Goal: Book appointment/travel/reservation

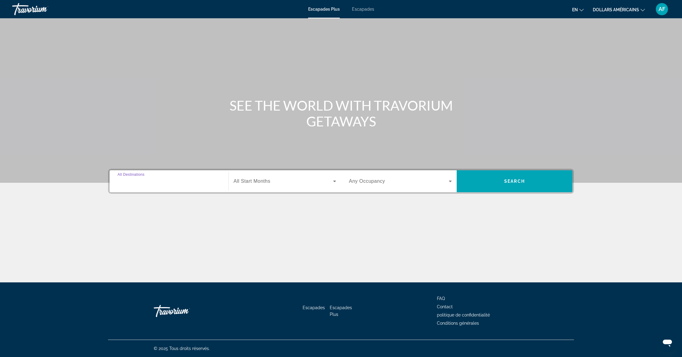
click at [172, 182] on input "Destination All Destinations" at bounding box center [169, 181] width 103 height 7
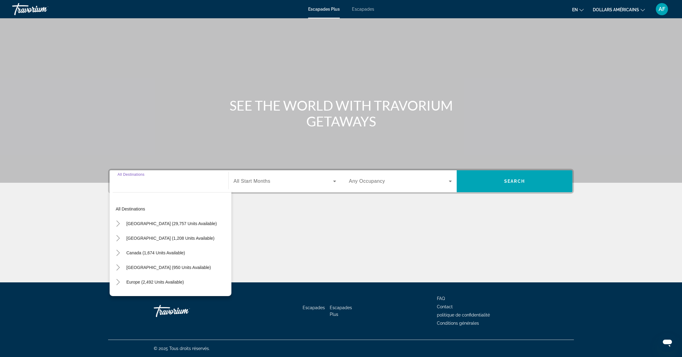
click at [172, 181] on input "Destination All Destinations" at bounding box center [169, 181] width 103 height 7
click at [161, 187] on div "Widget de recherche" at bounding box center [169, 181] width 103 height 17
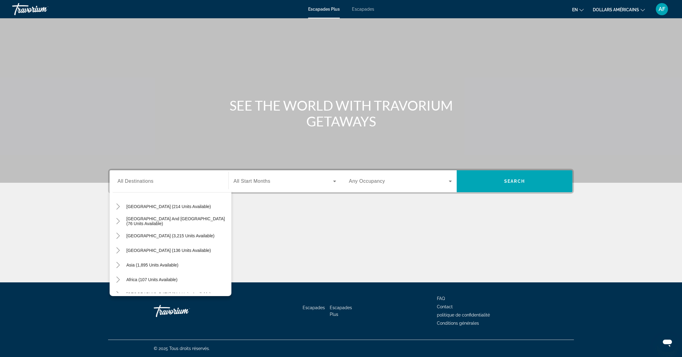
scroll to position [99, 0]
click at [336, 183] on icon "Widget de recherche" at bounding box center [334, 181] width 7 height 7
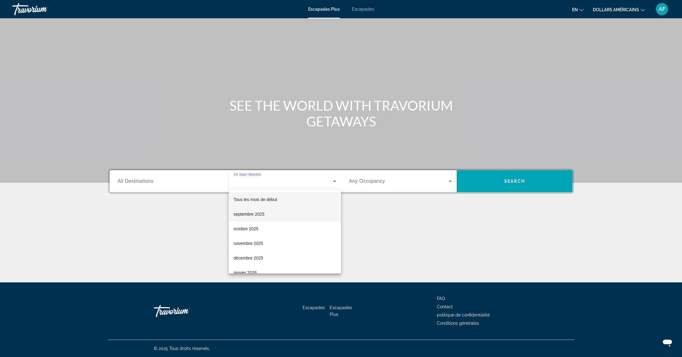
click at [284, 216] on mat-option "septembre 2025" at bounding box center [285, 214] width 112 height 15
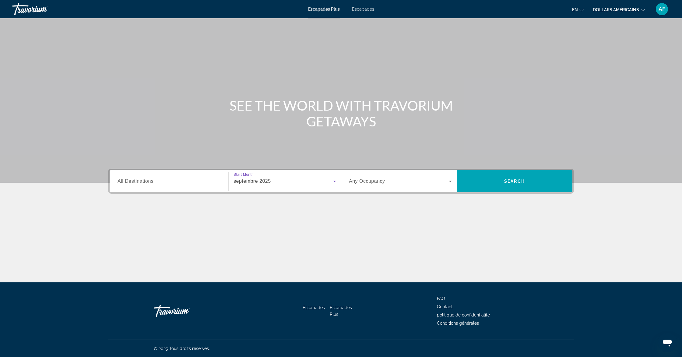
click at [171, 184] on input "Destination All Destinations" at bounding box center [169, 181] width 103 height 7
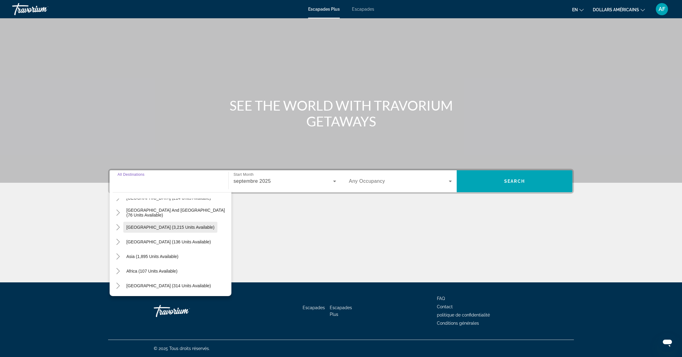
click at [146, 226] on span "[GEOGRAPHIC_DATA] (3,215 units available)" at bounding box center [170, 227] width 88 height 5
type input "**********"
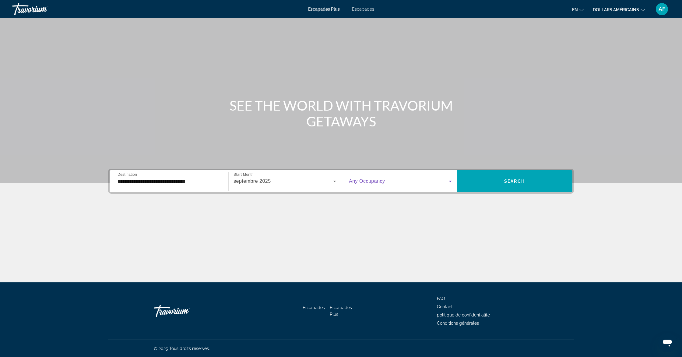
click at [453, 179] on icon "Widget de recherche" at bounding box center [450, 181] width 7 height 7
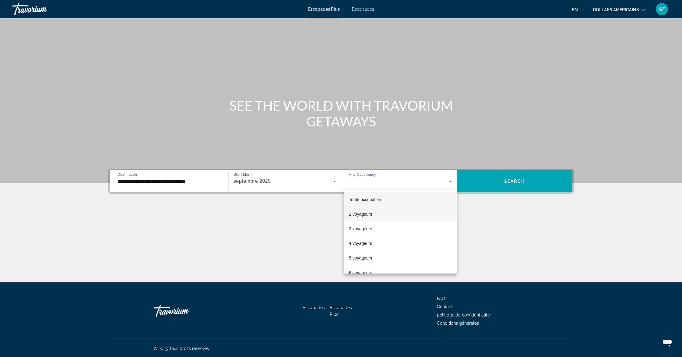
click at [371, 211] on span "2 voyageurs" at bounding box center [360, 214] width 23 height 7
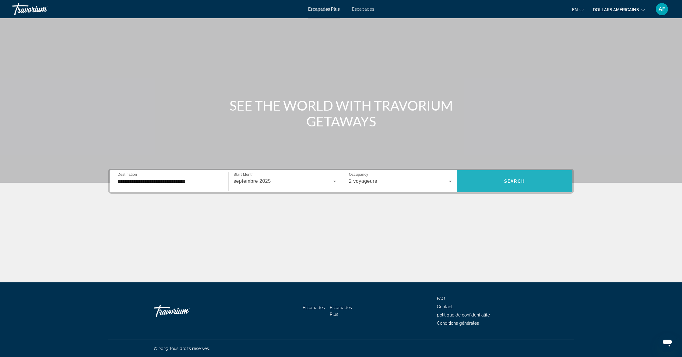
click at [509, 180] on span "Search" at bounding box center [515, 181] width 21 height 5
